Goal: Book appointment/travel/reservation

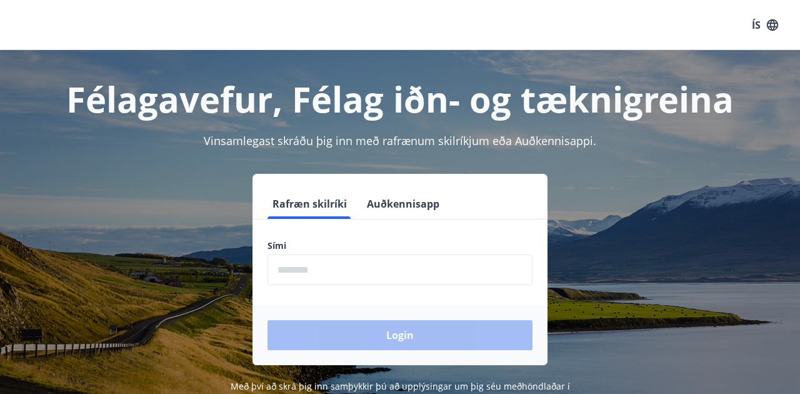
click at [326, 264] on input "phone" at bounding box center [399, 269] width 265 height 31
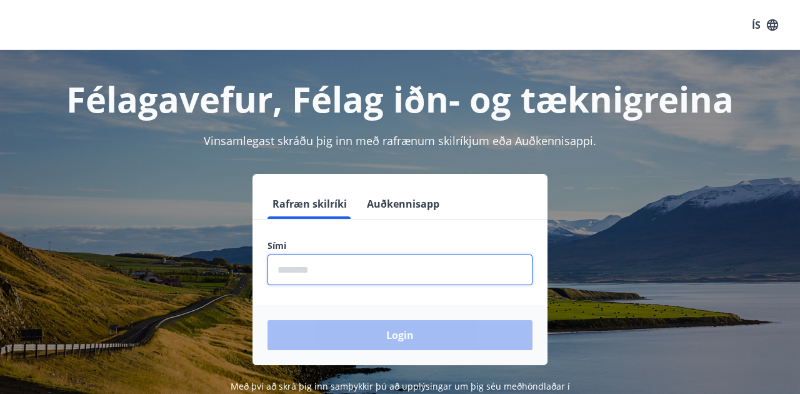
type input "********"
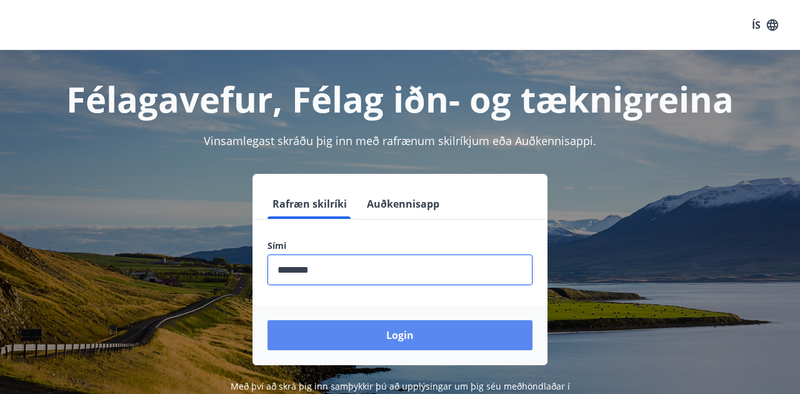
click at [319, 332] on button "Login" at bounding box center [399, 335] width 265 height 30
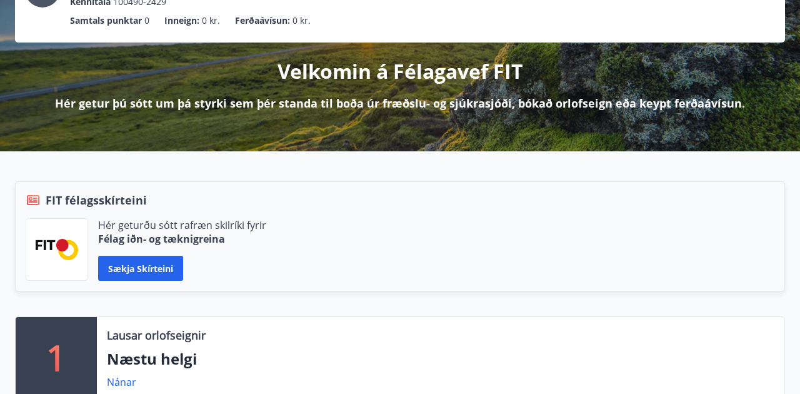
scroll to position [191, 0]
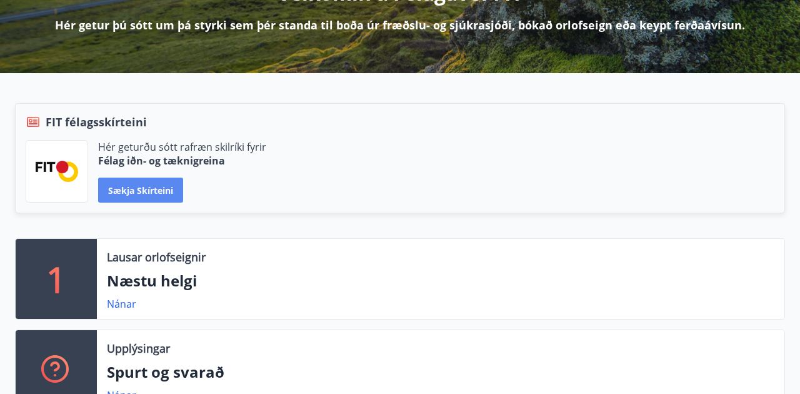
click at [159, 186] on button "Sækja skírteini" at bounding box center [140, 189] width 85 height 25
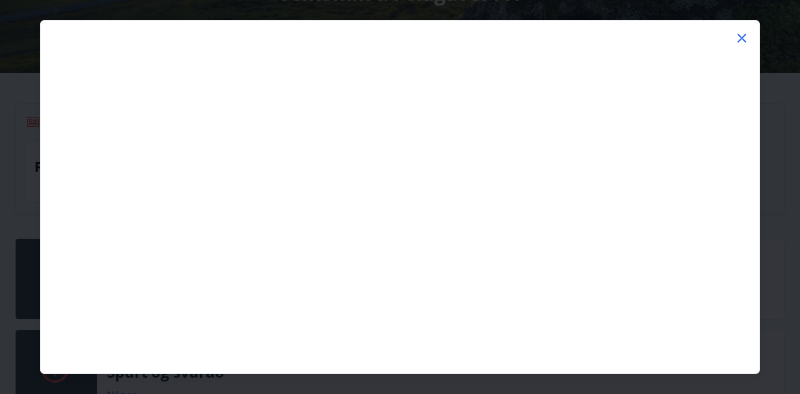
click at [740, 39] on icon at bounding box center [741, 38] width 9 height 9
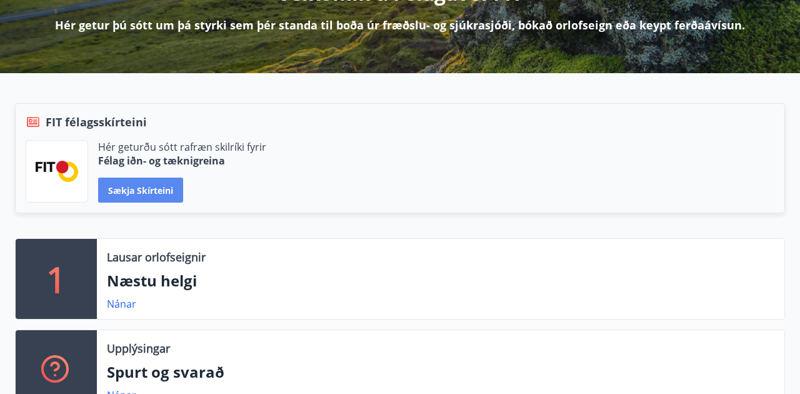
click at [170, 177] on button "Sækja skírteini" at bounding box center [140, 189] width 85 height 25
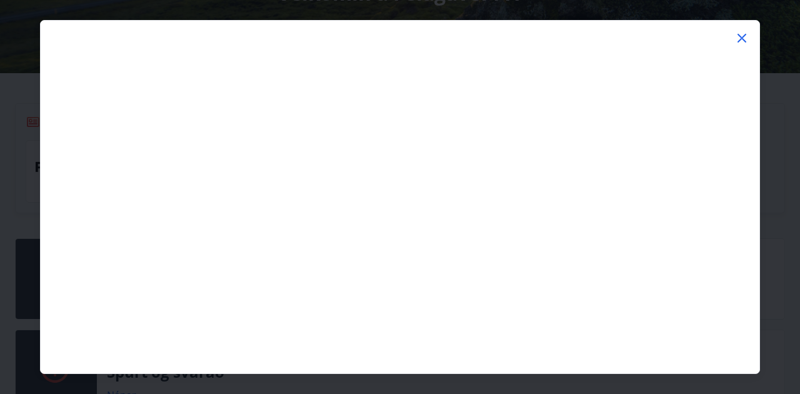
click at [740, 46] on div at bounding box center [741, 40] width 15 height 19
click at [739, 41] on icon at bounding box center [741, 38] width 15 height 15
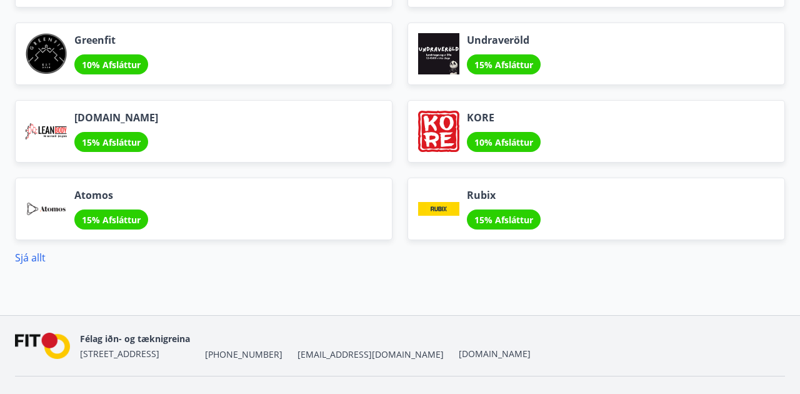
scroll to position [1667, 0]
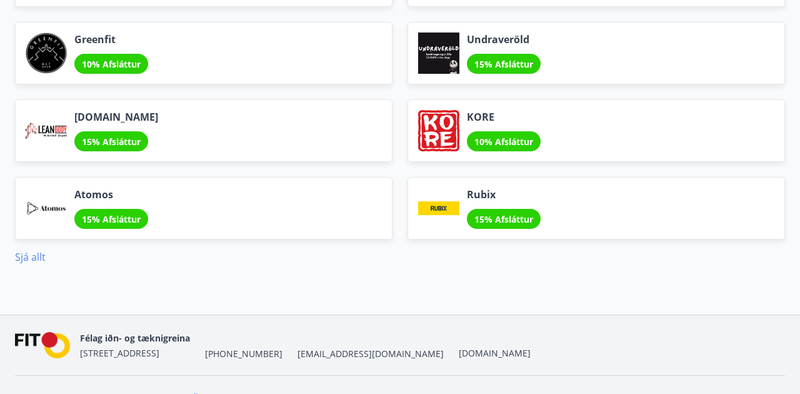
click at [31, 252] on link "Sjá allt" at bounding box center [30, 257] width 31 height 14
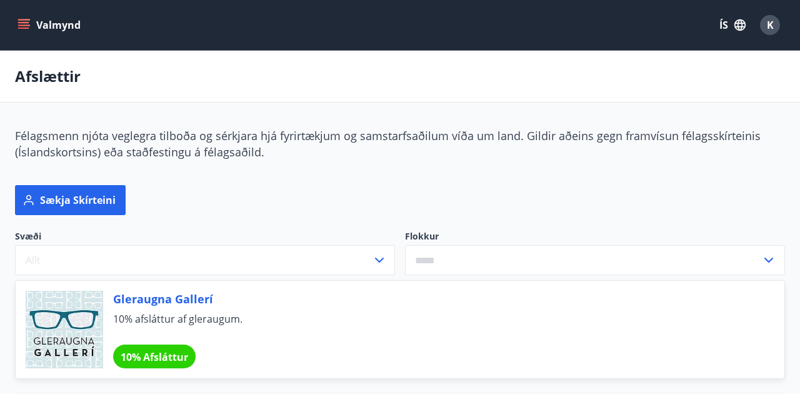
click at [29, 20] on icon "menu" at bounding box center [25, 19] width 14 height 1
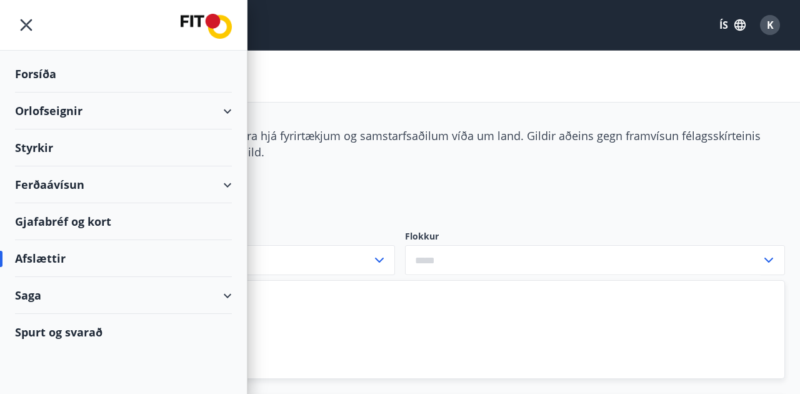
click at [41, 114] on div "Orlofseignir" at bounding box center [123, 110] width 217 height 37
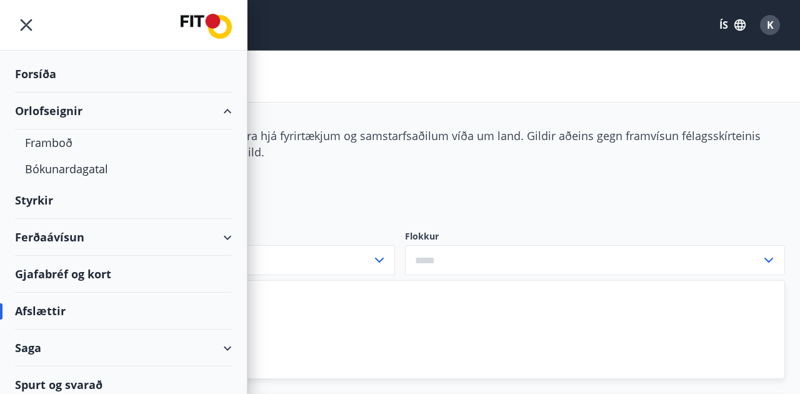
scroll to position [9, 0]
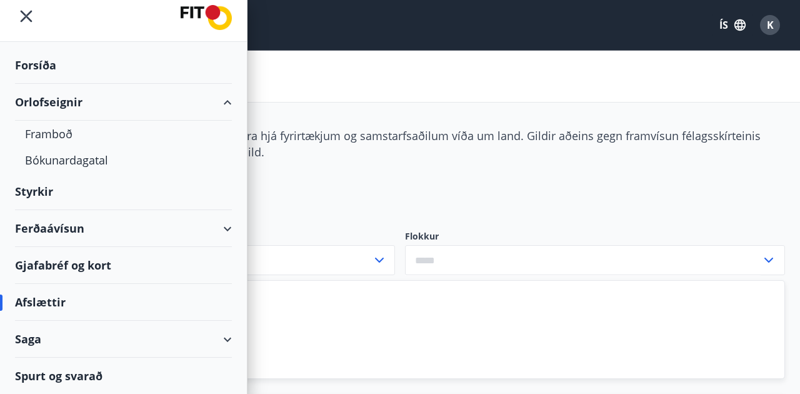
click at [41, 195] on div "Styrkir" at bounding box center [123, 191] width 217 height 37
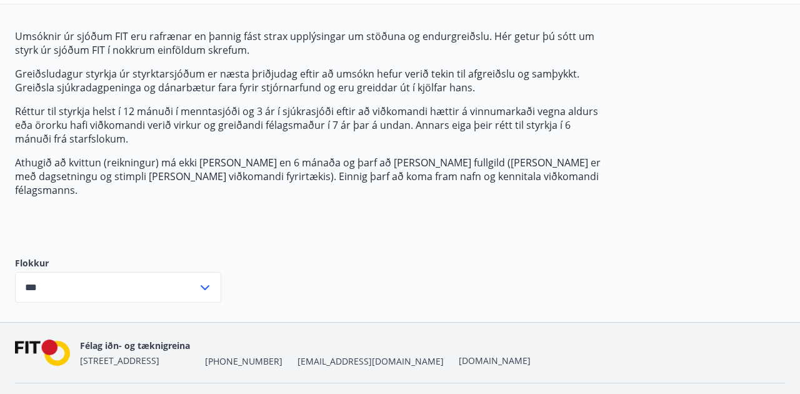
scroll to position [117, 0]
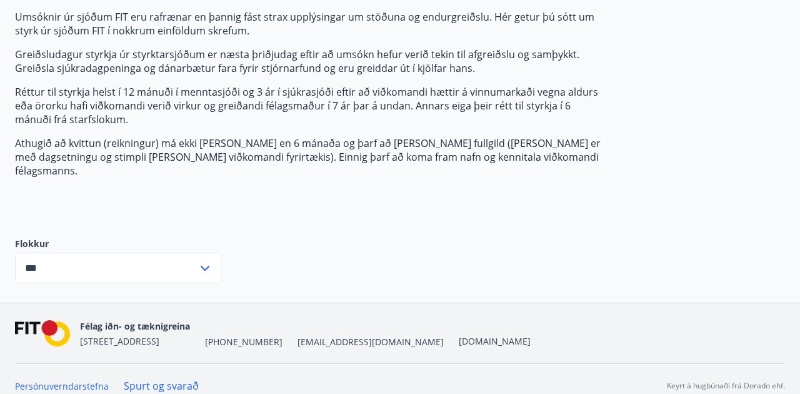
click at [205, 266] on icon at bounding box center [205, 268] width 9 height 5
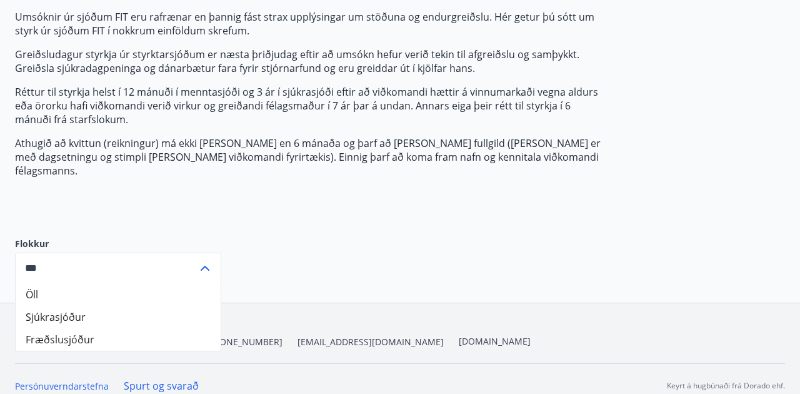
click at [157, 328] on li "Fræðslusjóður" at bounding box center [118, 339] width 205 height 22
type input "**********"
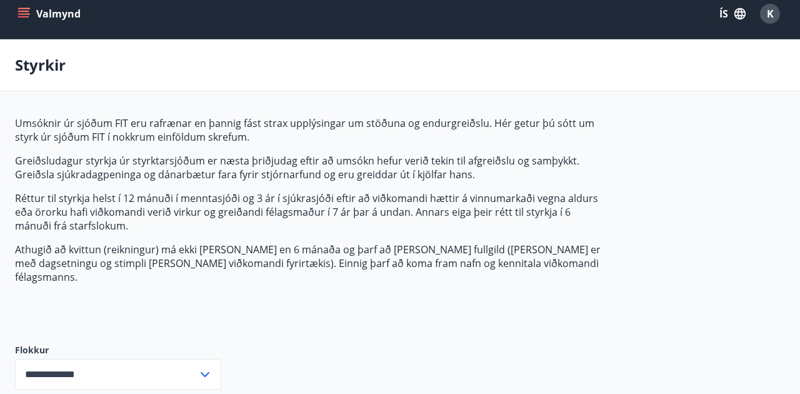
scroll to position [0, 0]
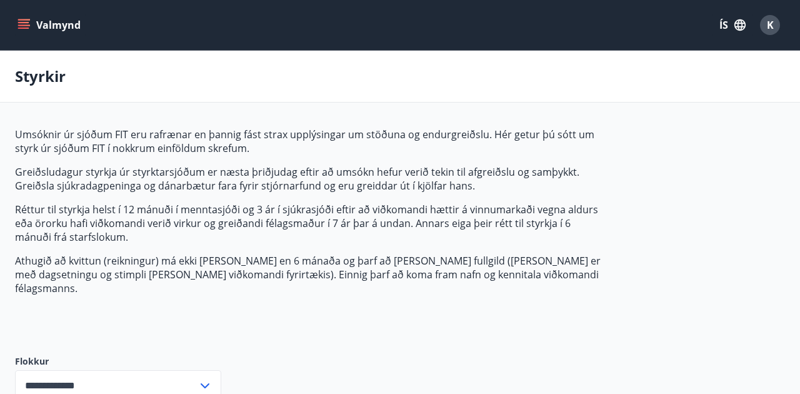
click at [37, 34] on button "Valmynd" at bounding box center [50, 25] width 71 height 22
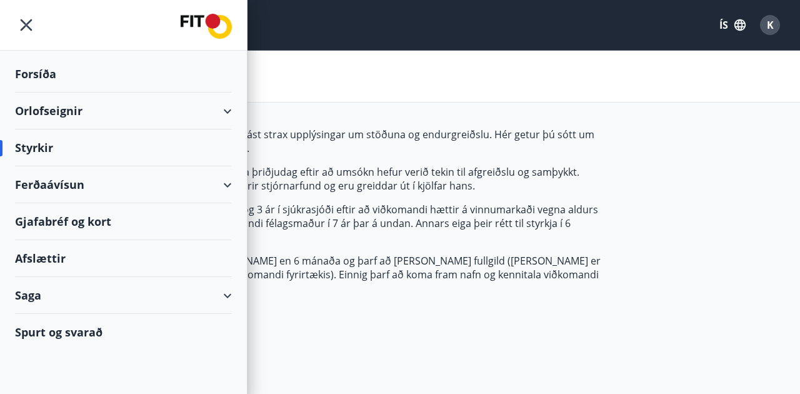
click at [37, 81] on div "Forsíða" at bounding box center [123, 74] width 217 height 37
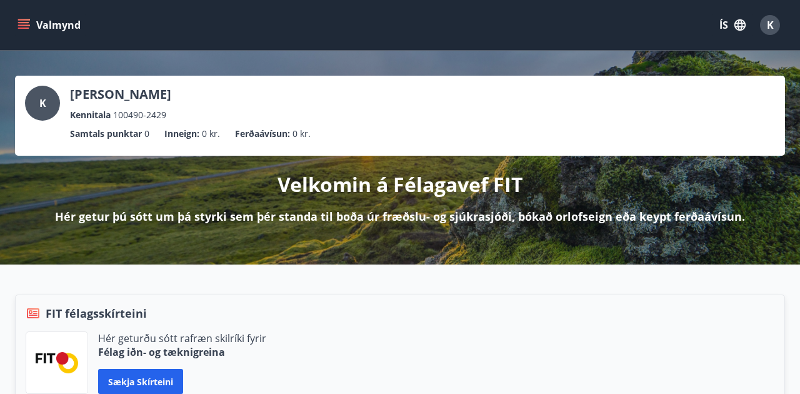
click at [25, 26] on icon "menu" at bounding box center [25, 24] width 14 height 1
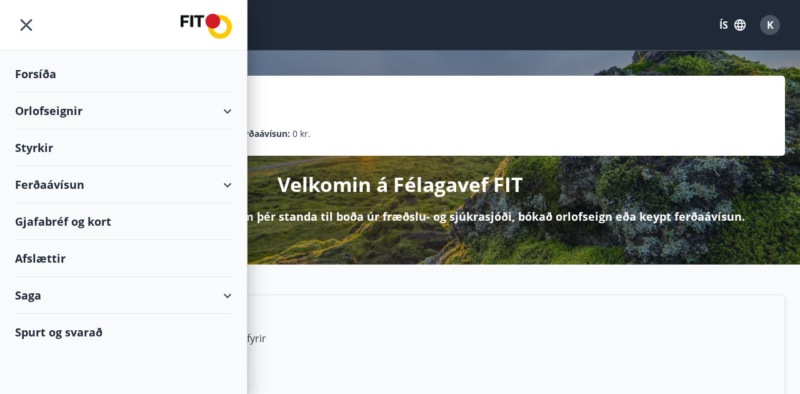
click at [57, 114] on div "Orlofseignir" at bounding box center [123, 110] width 217 height 37
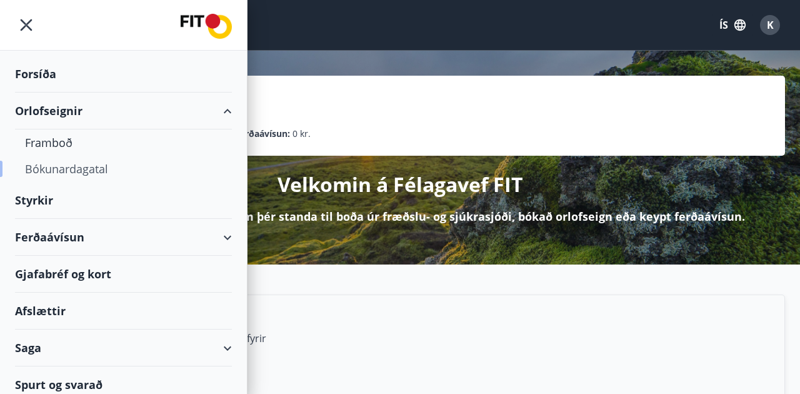
click at [52, 168] on div "Bókunardagatal" at bounding box center [123, 169] width 197 height 26
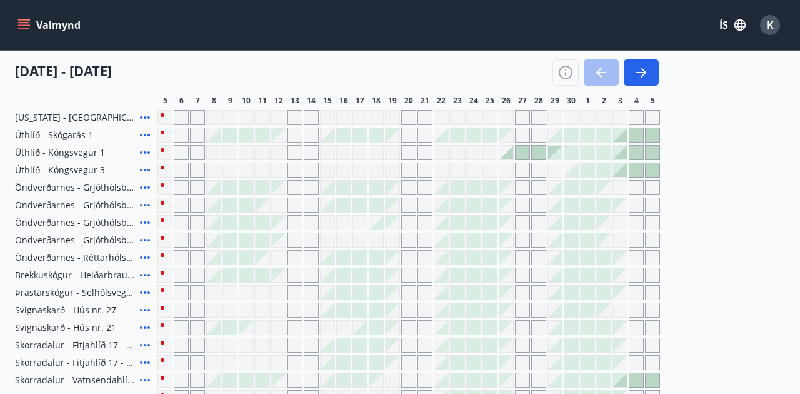
scroll to position [141, 0]
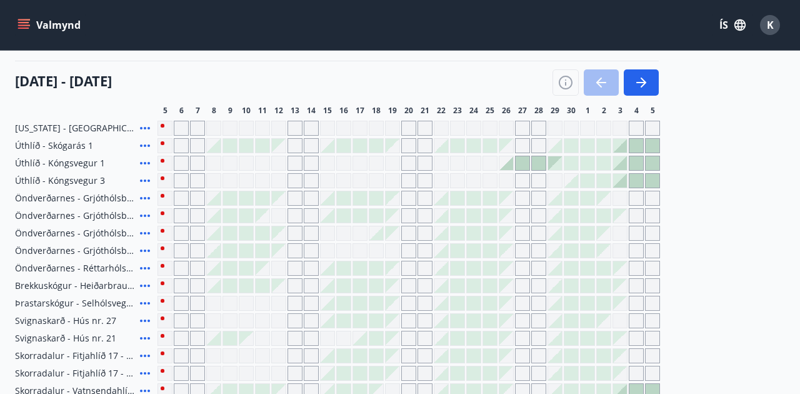
click at [145, 162] on icon at bounding box center [145, 163] width 10 height 2
click at [279, 164] on div "Gráir dagar eru ekki bókanlegir" at bounding box center [278, 163] width 15 height 15
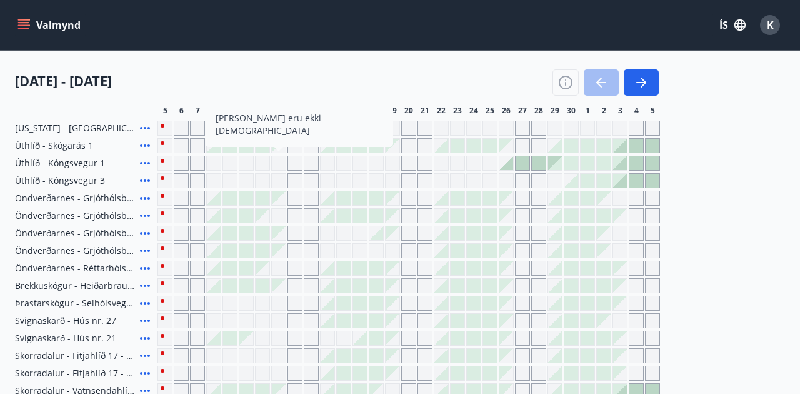
scroll to position [77, 0]
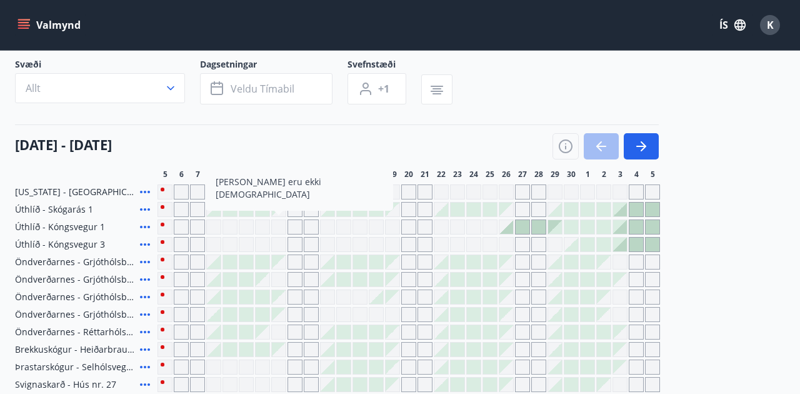
click at [269, 247] on div "Gráir dagar eru ekki bókanlegir" at bounding box center [262, 244] width 15 height 15
click at [216, 260] on div at bounding box center [214, 262] width 14 height 14
click at [226, 124] on div "[DATE] - [DATE]" at bounding box center [337, 141] width 644 height 35
click at [142, 278] on icon at bounding box center [145, 279] width 10 height 2
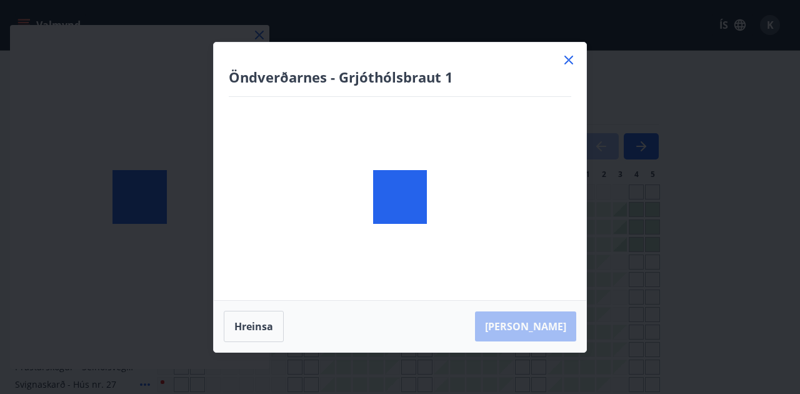
scroll to position [399, 0]
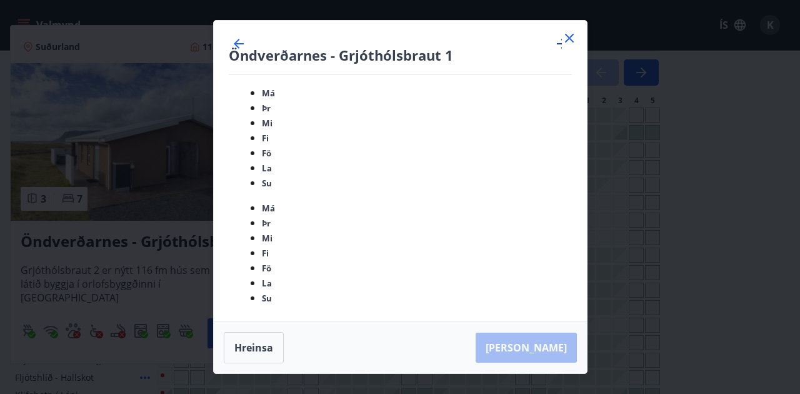
click at [554, 51] on icon "Move forward to switch to the next month." at bounding box center [561, 43] width 15 height 15
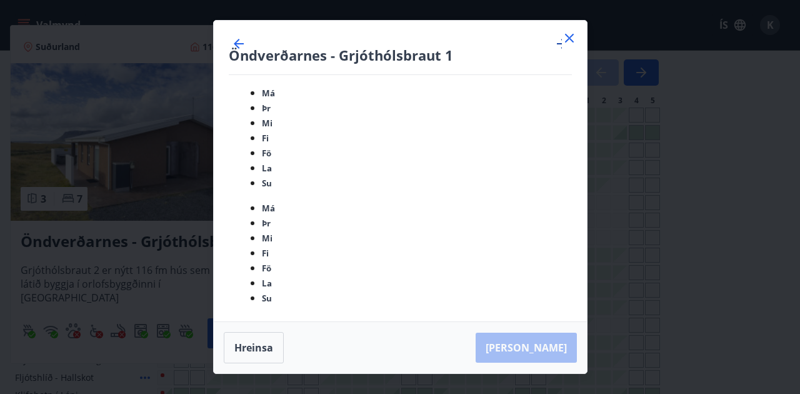
click at [554, 51] on icon "Move forward to switch to the next month." at bounding box center [561, 43] width 15 height 15
click at [569, 46] on icon at bounding box center [569, 38] width 15 height 15
click at [569, 61] on div at bounding box center [400, 197] width 800 height 394
click at [569, 61] on button "button" at bounding box center [565, 72] width 26 height 26
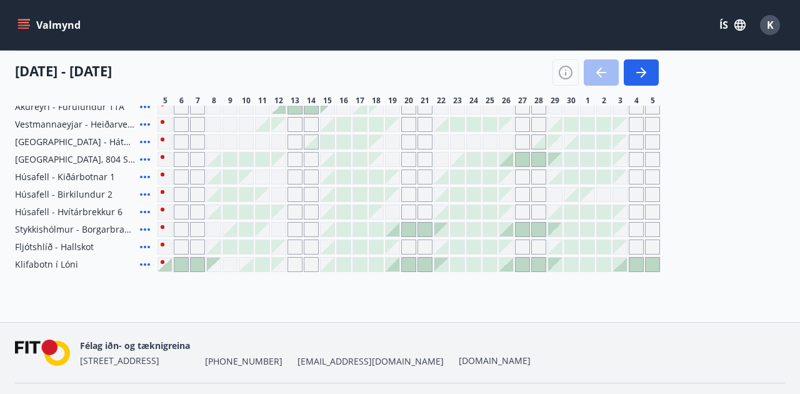
scroll to position [538, 0]
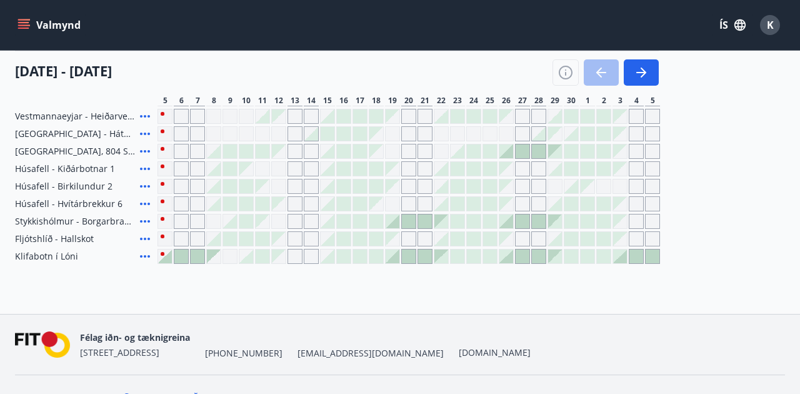
click at [141, 202] on icon at bounding box center [145, 203] width 10 height 2
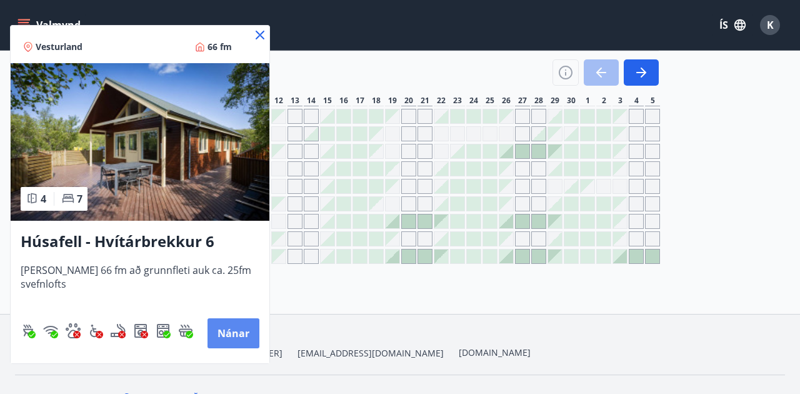
click at [230, 327] on button "Nánar" at bounding box center [233, 333] width 52 height 30
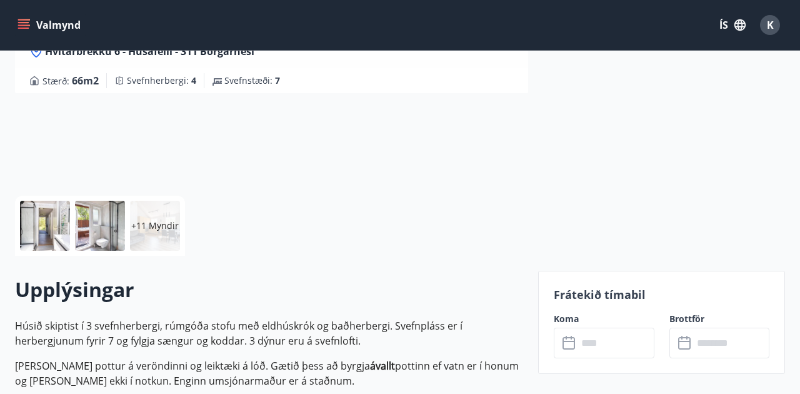
scroll to position [148, 0]
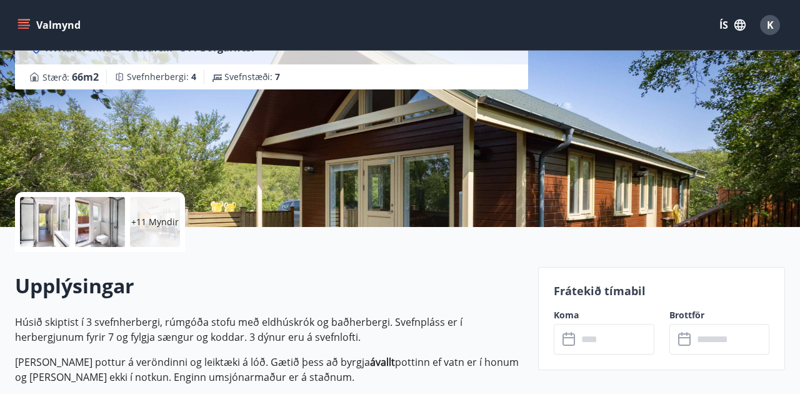
click at [597, 337] on input "text" at bounding box center [615, 339] width 76 height 31
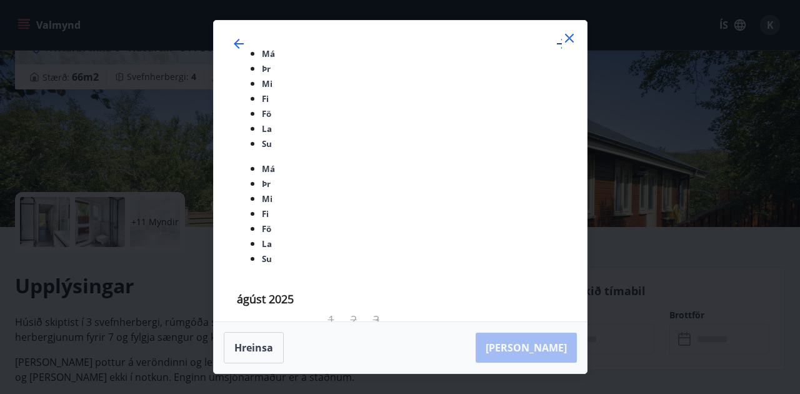
click at [554, 51] on icon "Move forward to switch to the next month." at bounding box center [561, 43] width 15 height 15
click at [557, 49] on icon "Move forward to switch to the next month." at bounding box center [562, 44] width 10 height 10
click at [570, 46] on icon at bounding box center [569, 38] width 15 height 15
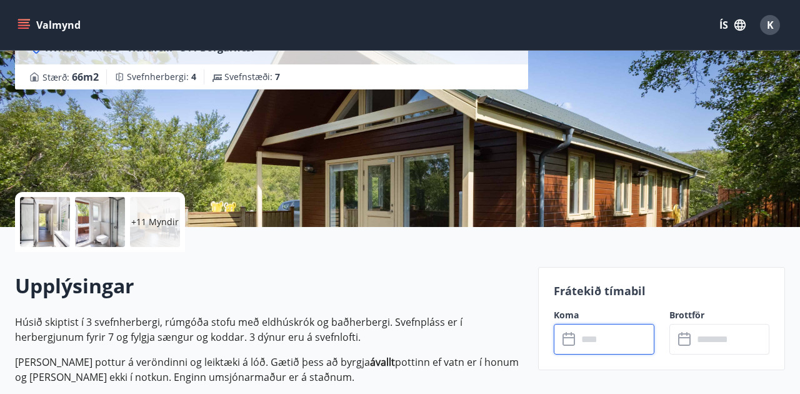
click at [504, 131] on div "Húsafell - Hvítárbrekkur 6 Hvítárbrekku 6 - Húsafelli - [GEOGRAPHIC_DATA] : 66 …" at bounding box center [271, 39] width 513 height 375
click at [159, 239] on div "+11 Myndir" at bounding box center [155, 222] width 50 height 50
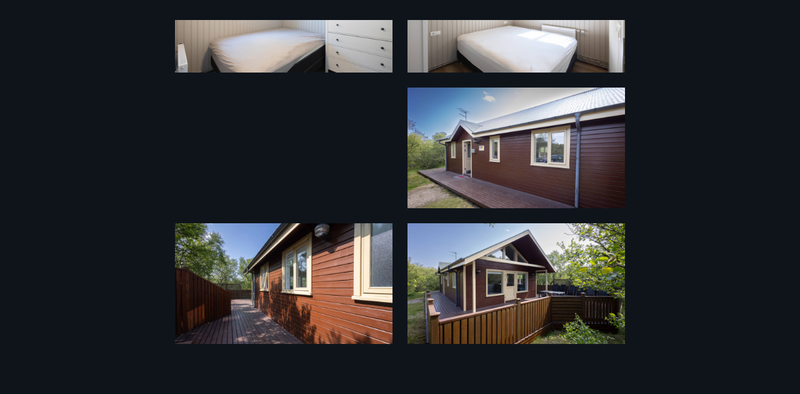
scroll to position [905, 0]
